Goal: Task Accomplishment & Management: Manage account settings

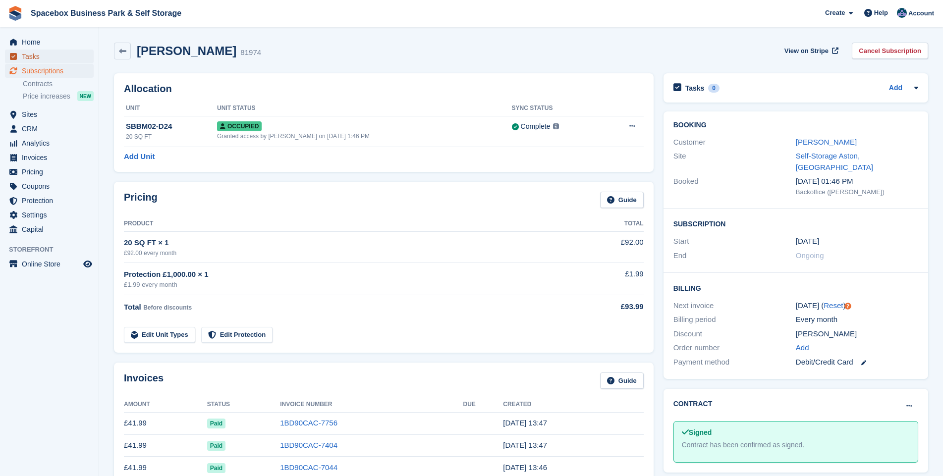
click at [38, 55] on span "Tasks" at bounding box center [51, 57] width 59 height 14
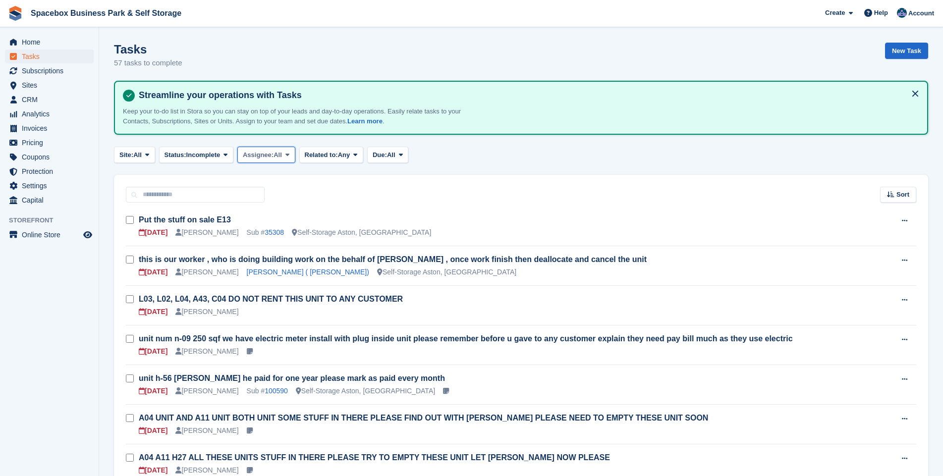
click at [291, 153] on span at bounding box center [287, 155] width 8 height 8
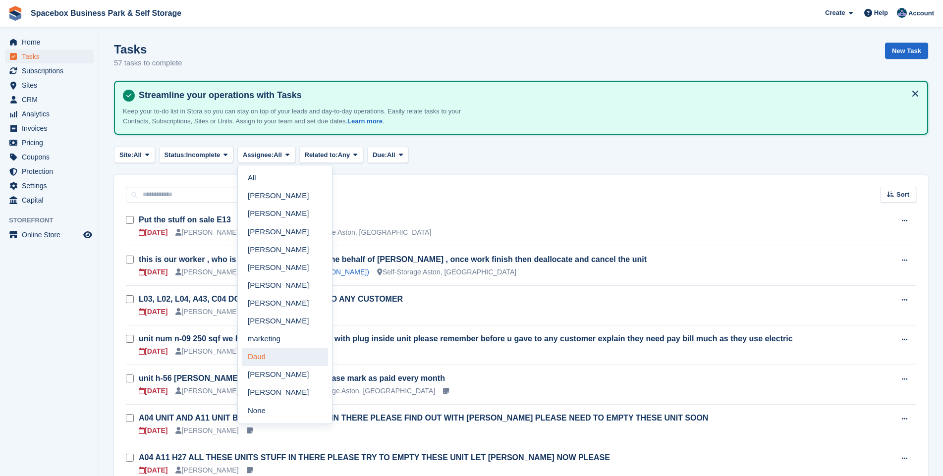
click at [270, 359] on link "Daud" at bounding box center [285, 357] width 86 height 18
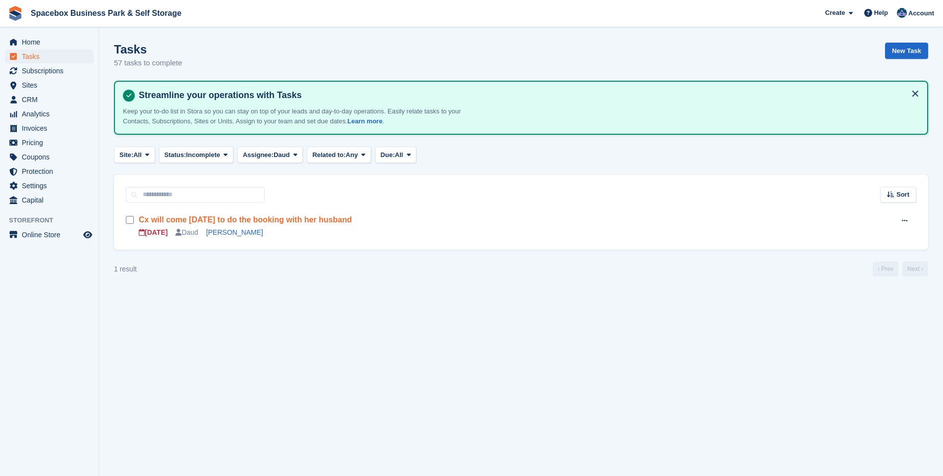
click at [222, 218] on link "Cx will come [DATE] to do the booking with her husband" at bounding box center [245, 219] width 213 height 8
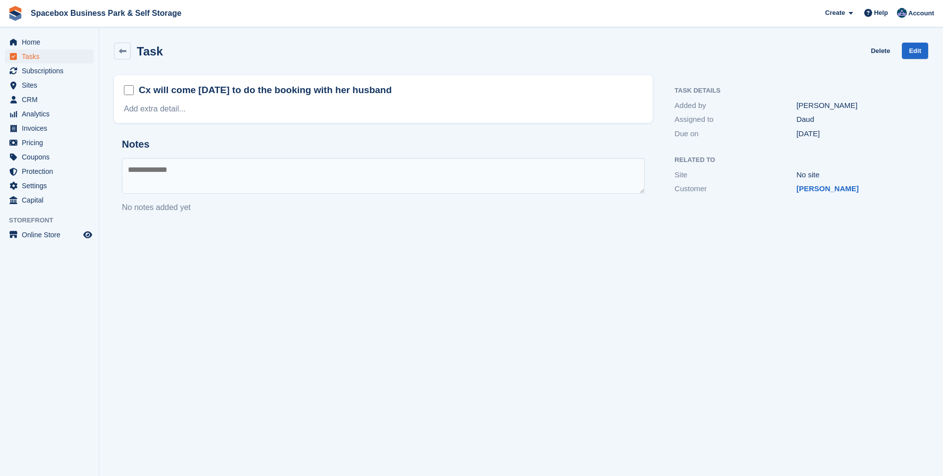
click at [196, 179] on textarea at bounding box center [383, 176] width 523 height 36
type textarea "**********"
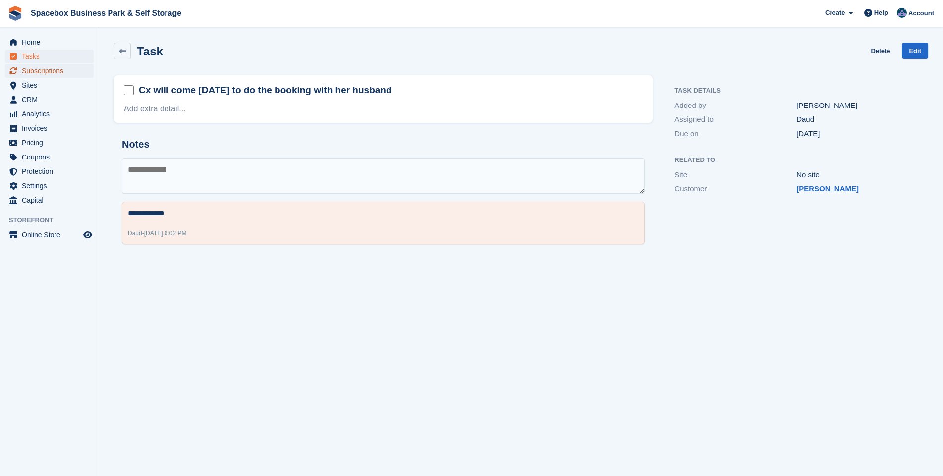
click at [32, 68] on span "Subscriptions" at bounding box center [51, 71] width 59 height 14
